Goal: Transaction & Acquisition: Book appointment/travel/reservation

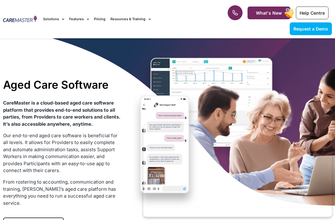
click at [323, 34] on link "Request a Demo" at bounding box center [311, 28] width 42 height 13
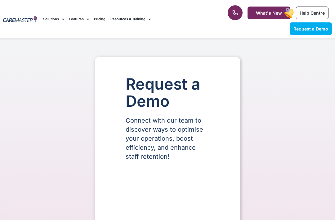
select select "**"
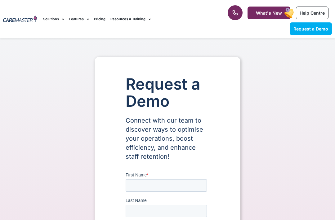
click at [285, 12] on rect at bounding box center [289, 13] width 11 height 12
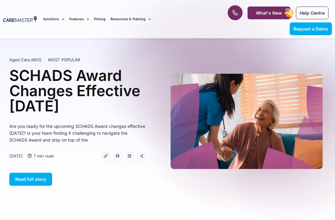
click at [242, 11] on link at bounding box center [235, 12] width 15 height 15
click at [16, 18] on img at bounding box center [20, 19] width 34 height 7
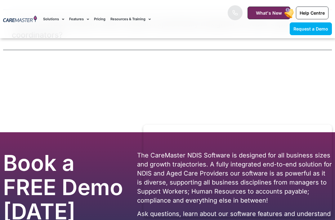
scroll to position [4056, 0]
